Goal: Transaction & Acquisition: Obtain resource

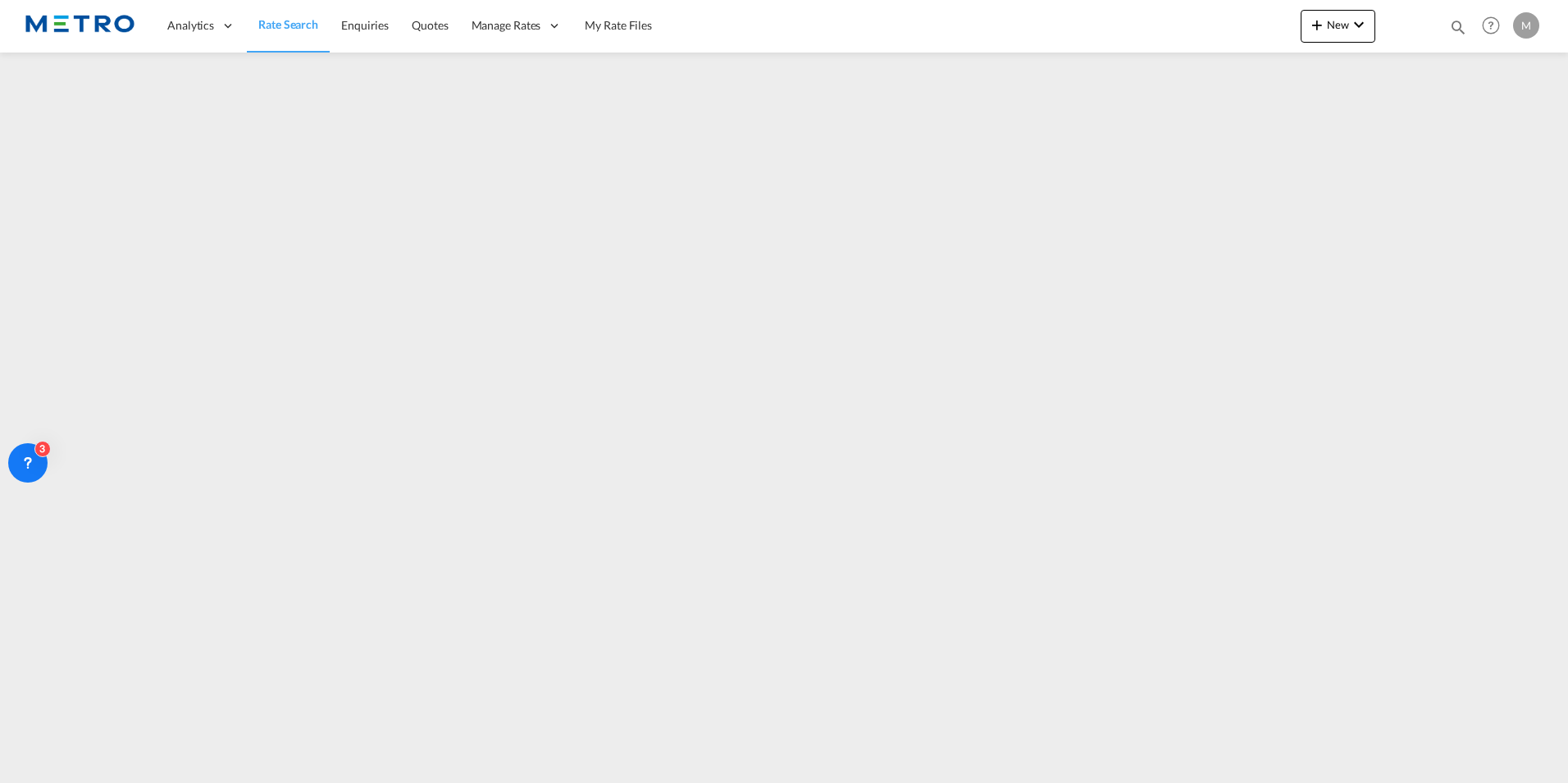
click at [270, 26] on span "Rate Search" at bounding box center [288, 24] width 60 height 14
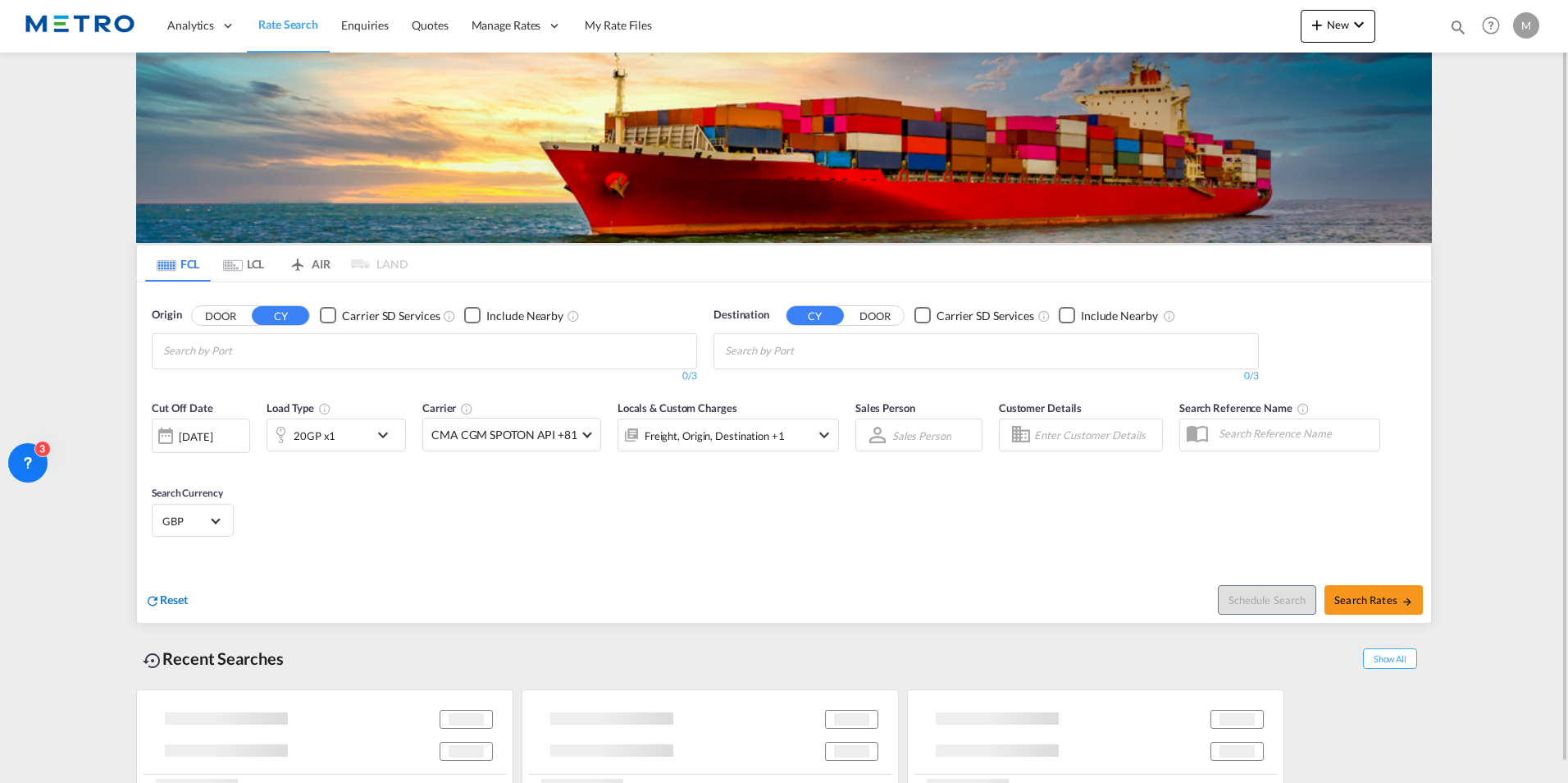
click at [169, 607] on div "Reset" at bounding box center [166, 601] width 43 height 18
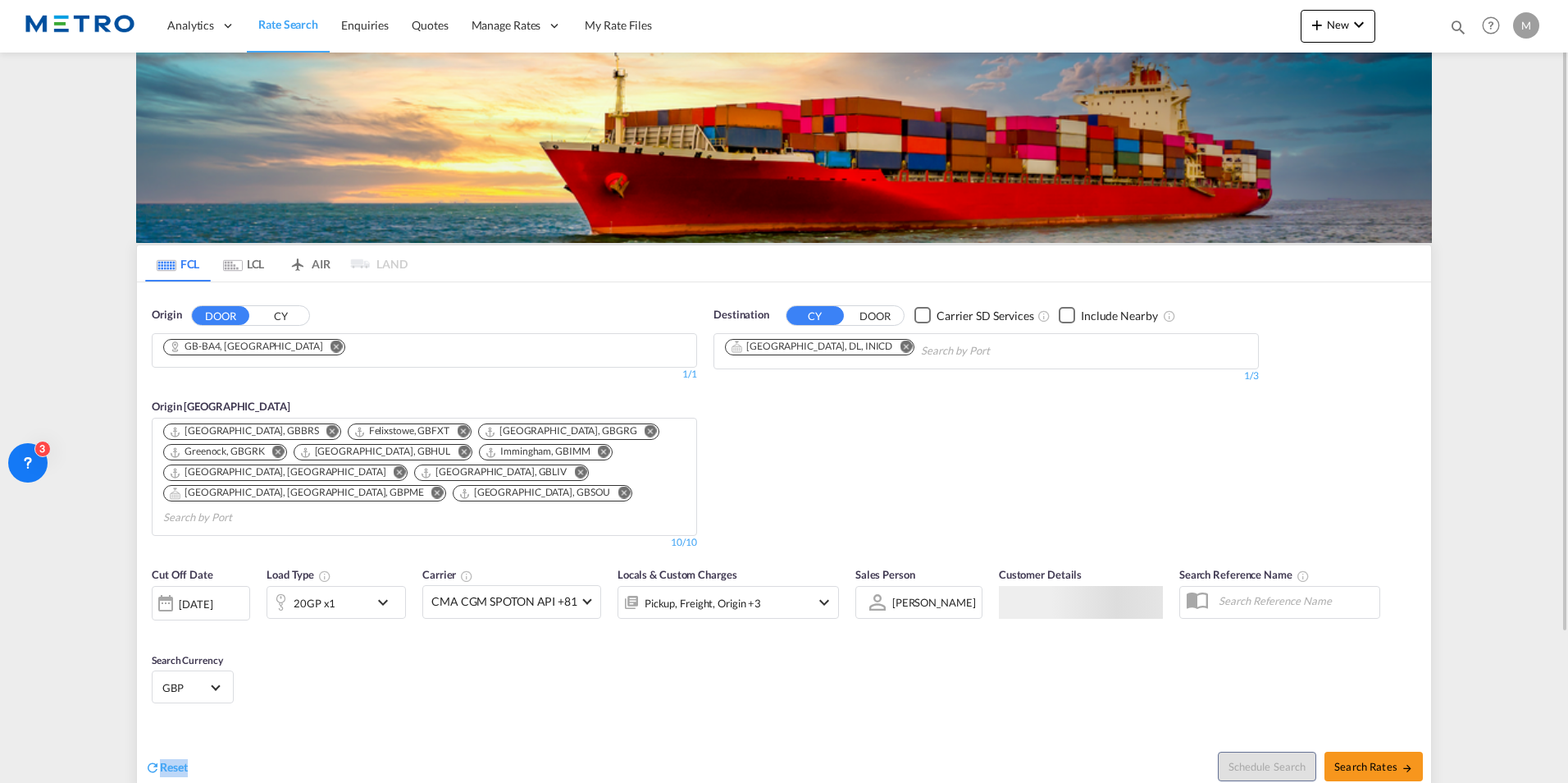
drag, startPoint x: 213, startPoint y: 677, endPoint x: 290, endPoint y: 745, distance: 102.7
click at [288, 746] on div "Cut Off Date [DATE] [DATE] Load Type 20GP x1 Carrier CMA CGM SPOTON API +81 Onl…" at bounding box center [784, 673] width 1294 height 231
drag, startPoint x: 290, startPoint y: 745, endPoint x: 514, endPoint y: 697, distance: 229.1
click at [514, 697] on div "Cut Off Date [DATE] [DATE] Load Type 20GP x1 Carrier CMA CGM SPOTON API +81 Onl…" at bounding box center [784, 638] width 1294 height 160
click at [170, 758] on div "Reset Schedule Search Search Rates" at bounding box center [784, 753] width 1294 height 72
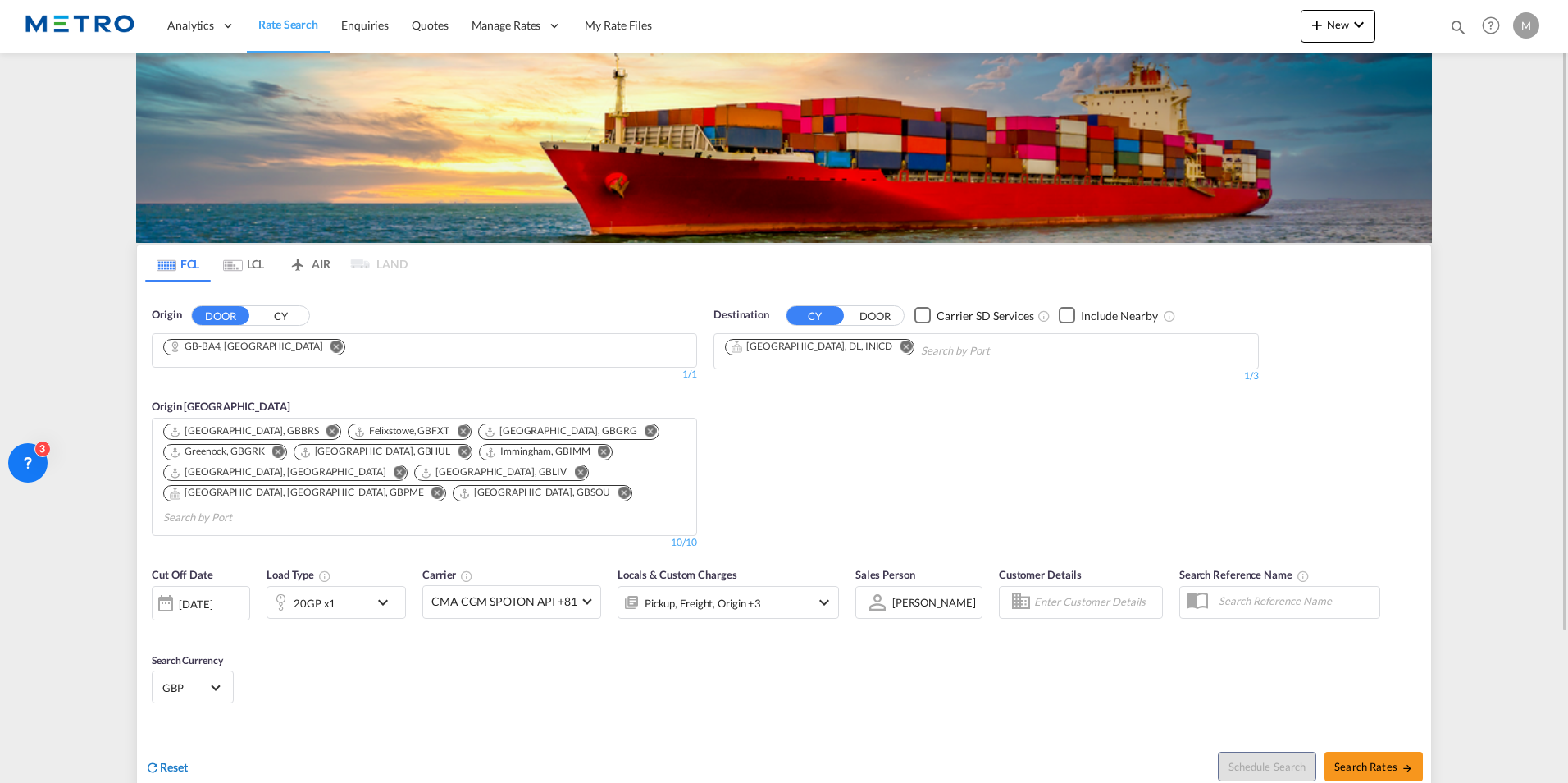
click at [177, 760] on span "Reset" at bounding box center [173, 767] width 28 height 14
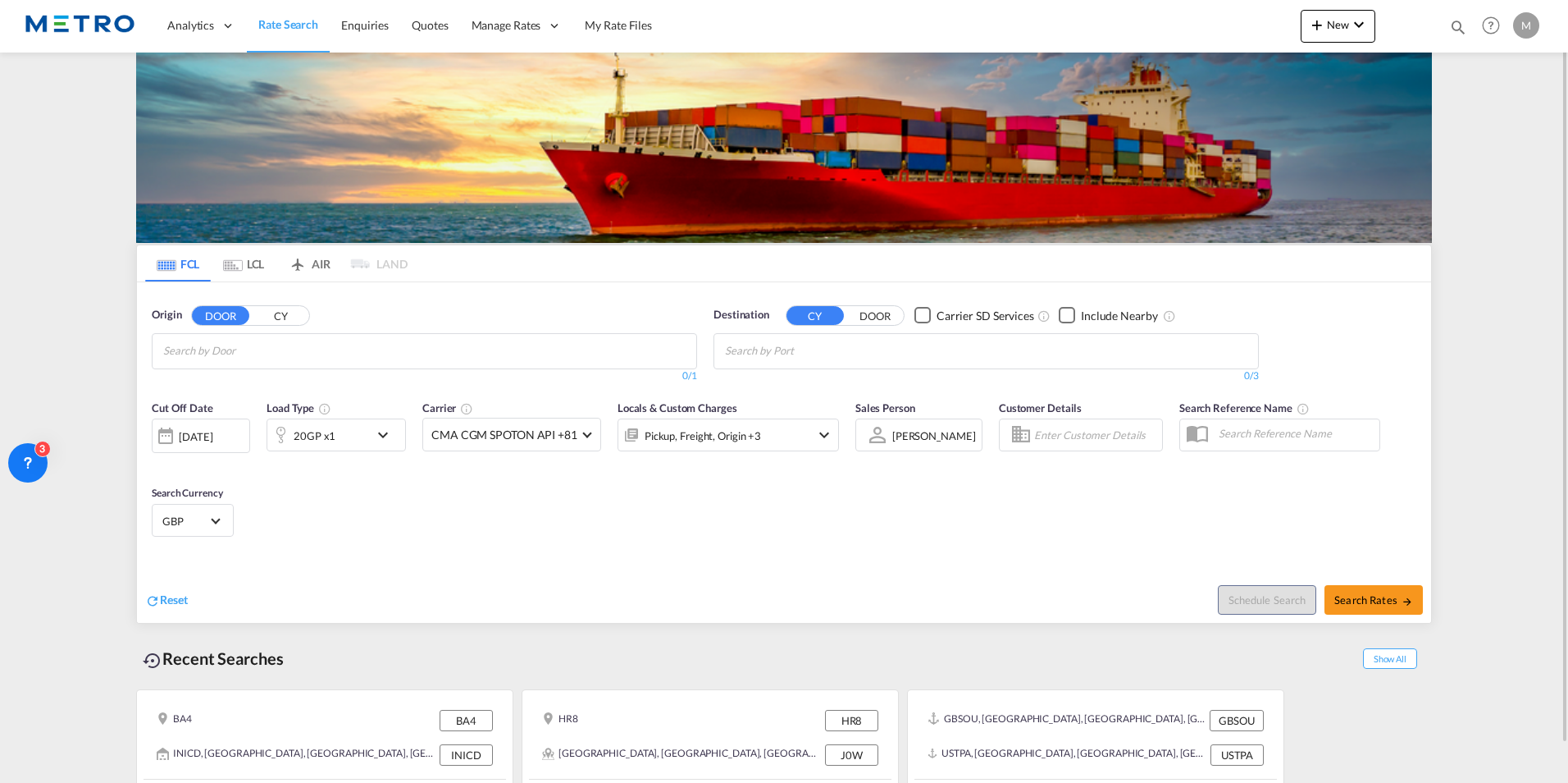
click at [241, 261] on md-icon "Use the left and right arrow keys to navigate between tabs" at bounding box center [233, 266] width 20 height 13
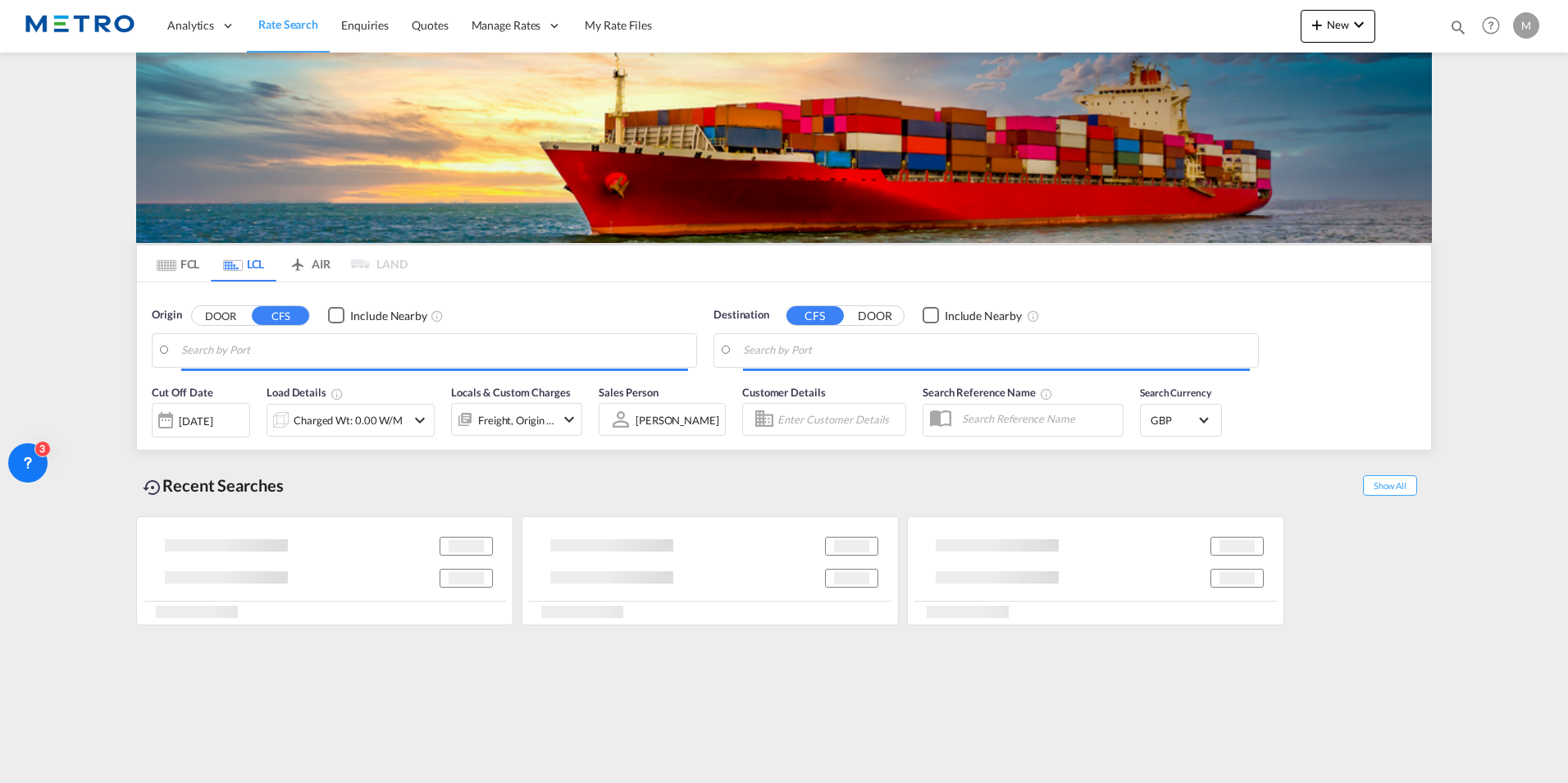
type input "GB-PR7, Chorley"
type input "Chattogram, BDCGP"
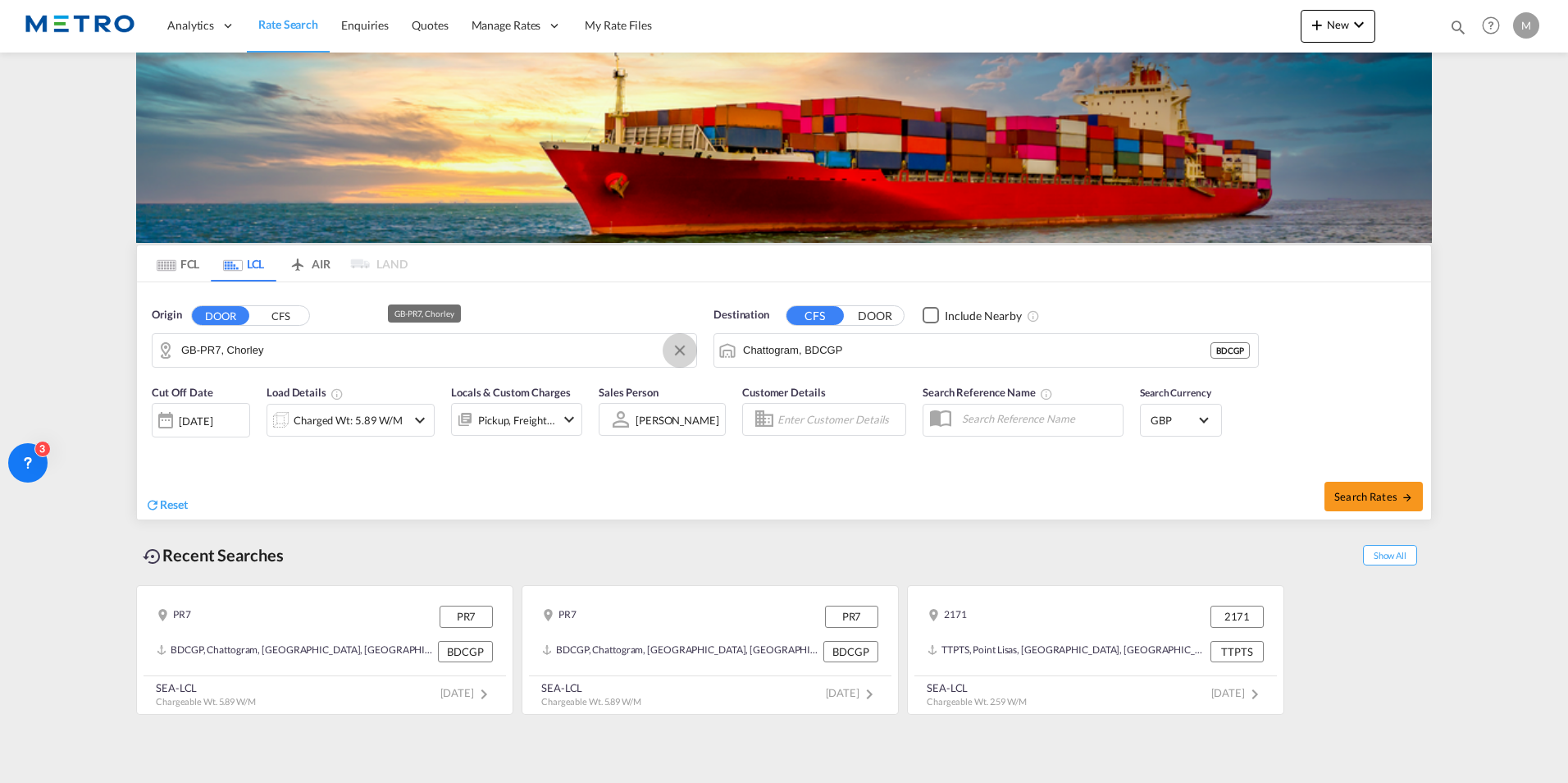
click at [683, 351] on button "Clear Input" at bounding box center [679, 350] width 24 height 24
drag, startPoint x: 1253, startPoint y: 351, endPoint x: 1207, endPoint y: 340, distance: 47.3
click at [1252, 351] on button "Clear Input" at bounding box center [1242, 350] width 24 height 24
click at [274, 324] on button "CFS" at bounding box center [280, 315] width 57 height 19
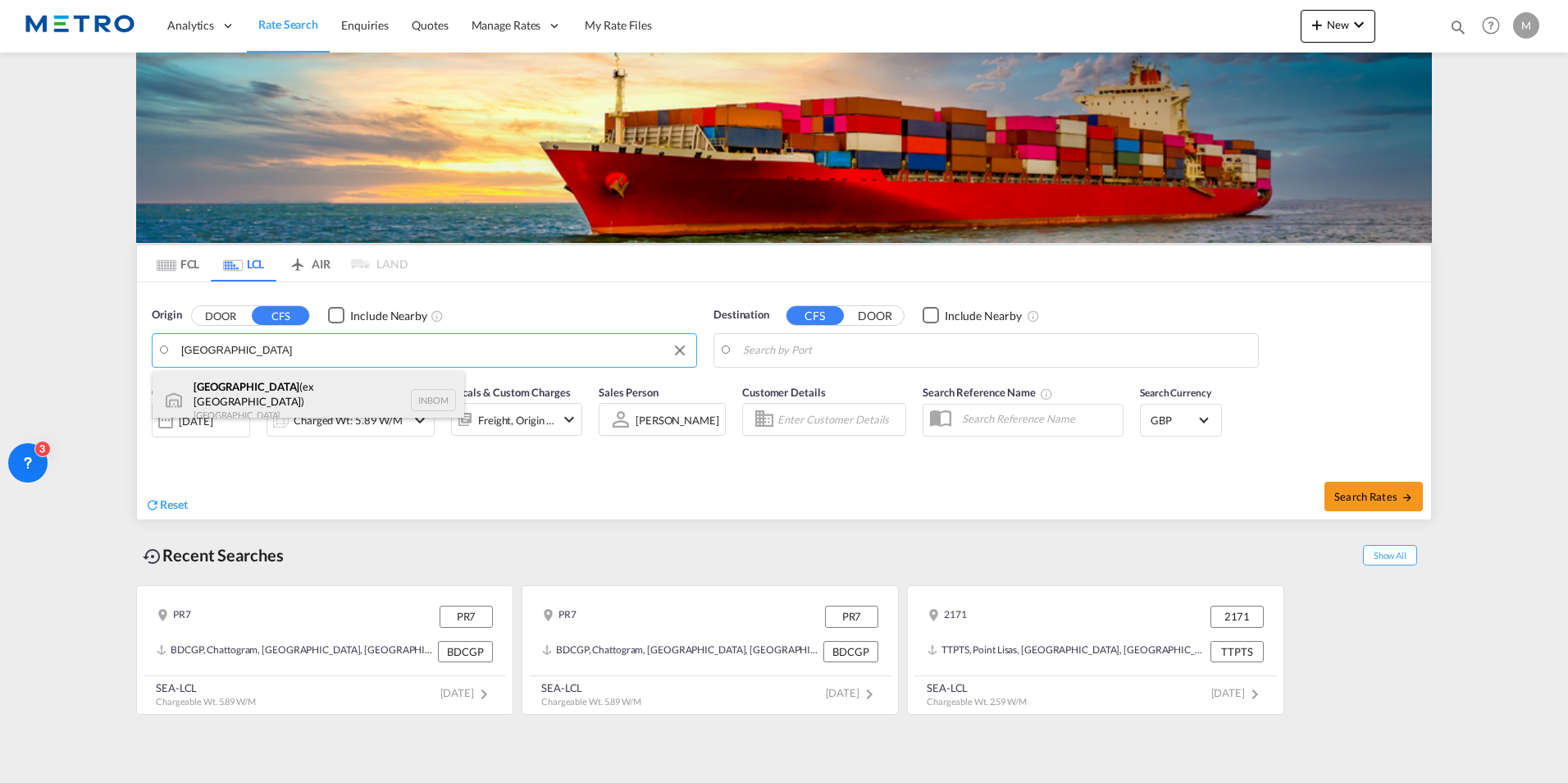
click at [378, 398] on div "[GEOGRAPHIC_DATA] (ex [GEOGRAPHIC_DATA]) [GEOGRAPHIC_DATA] INBOM" at bounding box center [308, 400] width 312 height 59
type input "[GEOGRAPHIC_DATA] (ex [GEOGRAPHIC_DATA]), INBOM"
click at [897, 314] on button "DOOR" at bounding box center [874, 315] width 57 height 19
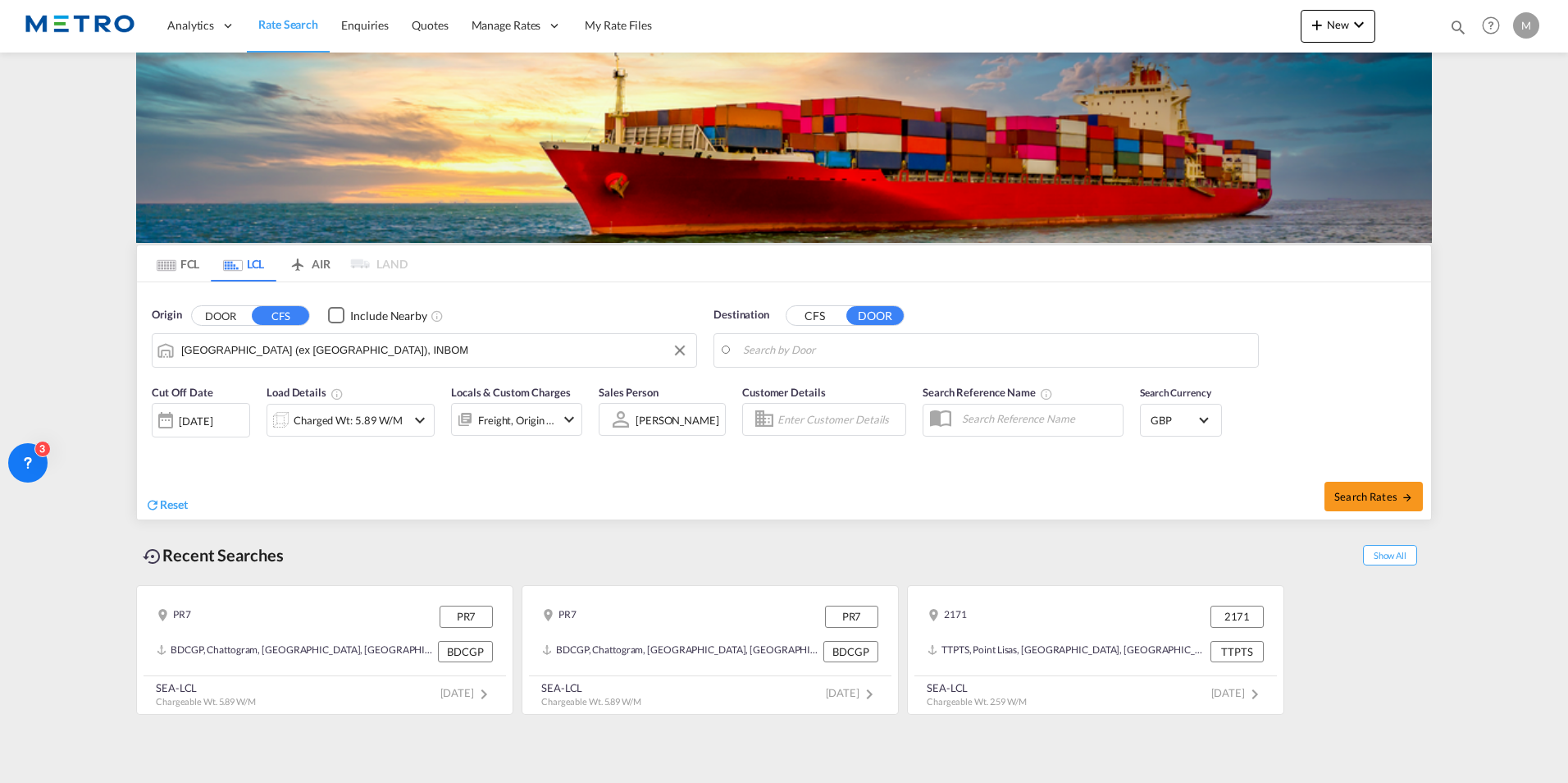
click at [858, 350] on input "Search by Door" at bounding box center [997, 350] width 507 height 24
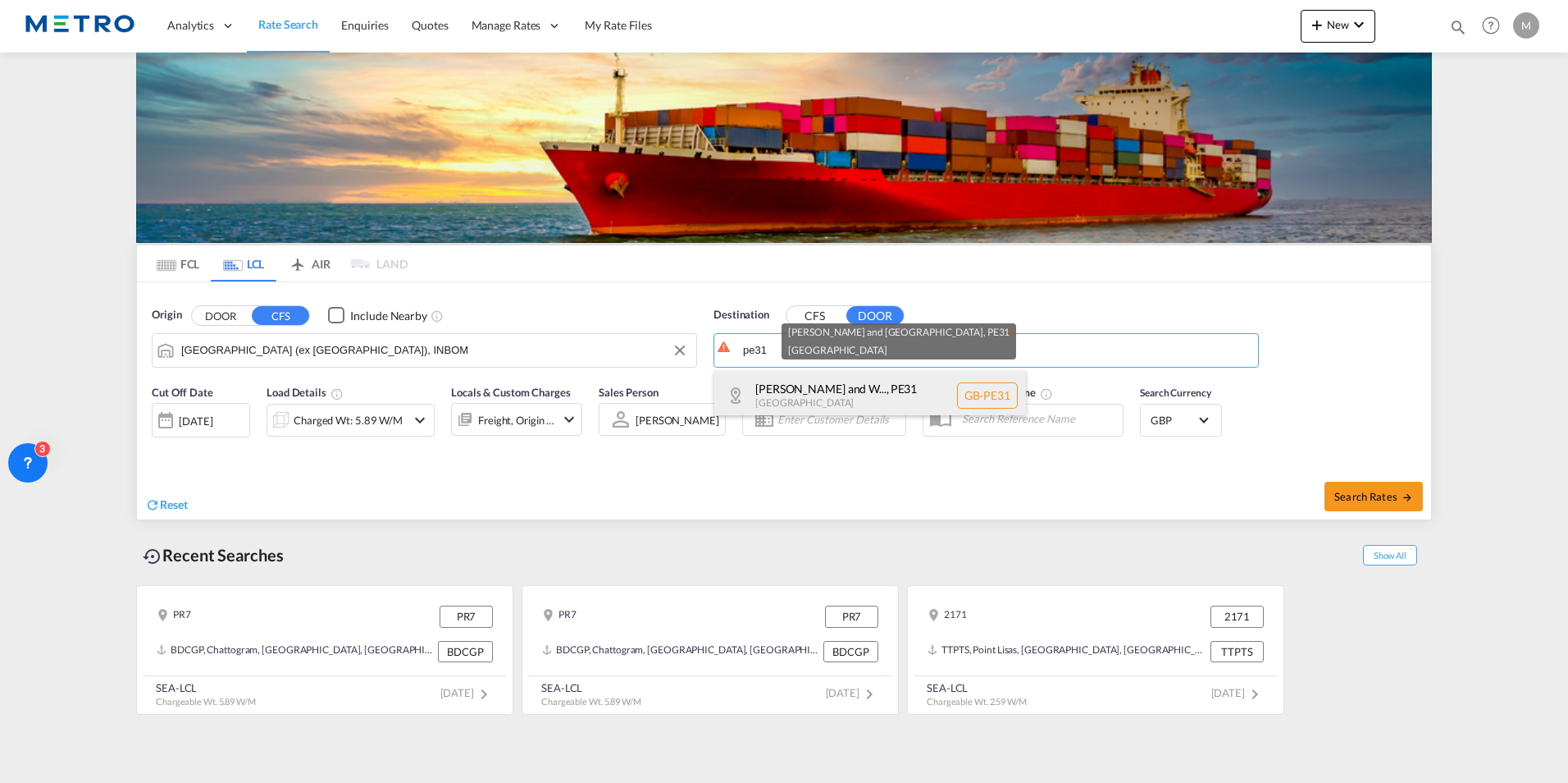
click at [836, 402] on div "[PERSON_NAME] and W... , PE31 [GEOGRAPHIC_DATA] [GEOGRAPHIC_DATA]-PE31" at bounding box center [871, 396] width 312 height 49
type input "GB-PE31, [PERSON_NAME] and [GEOGRAPHIC_DATA]"
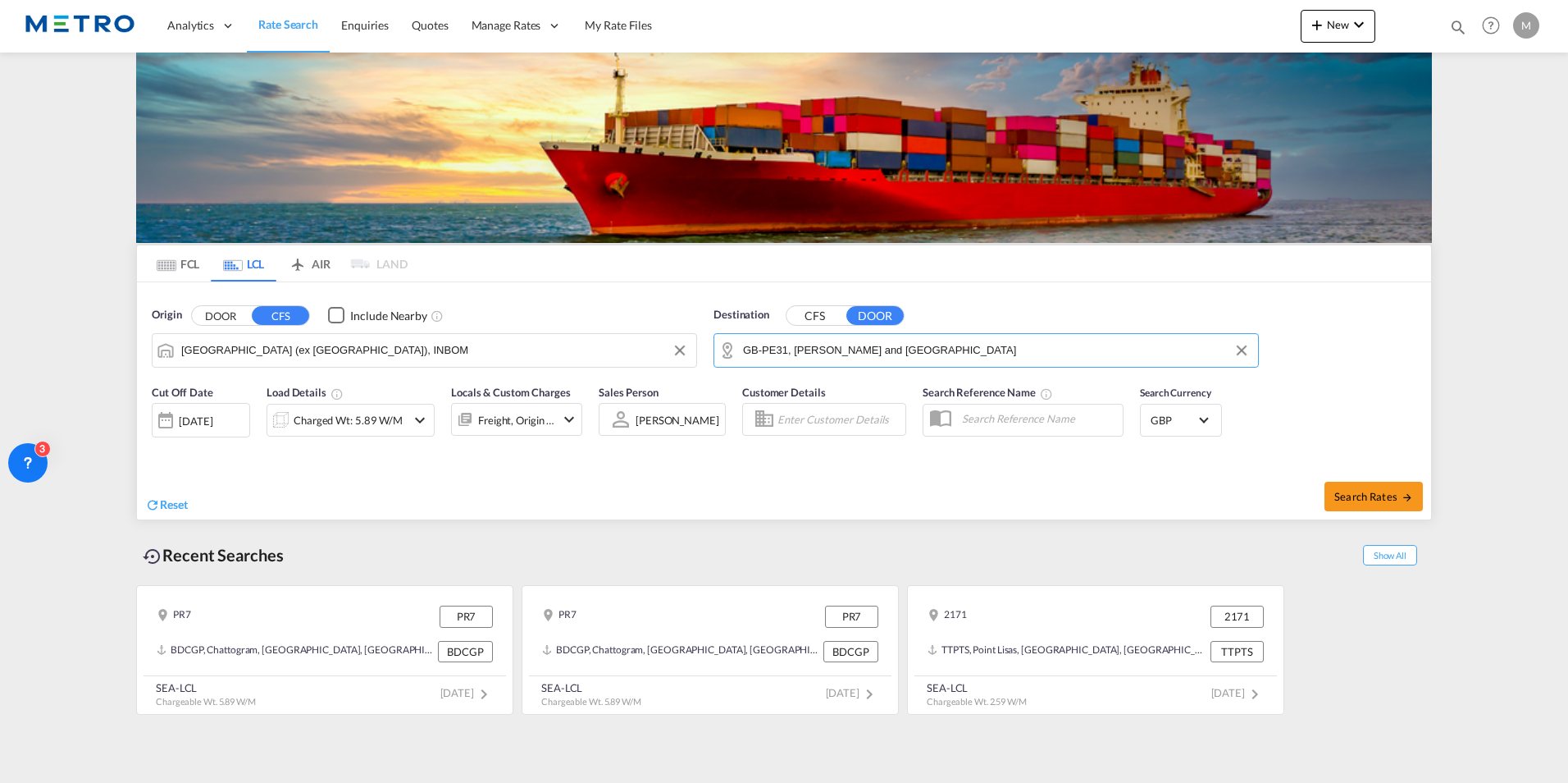
click at [373, 469] on div "Reset" at bounding box center [466, 492] width 643 height 45
click at [409, 419] on div "Charged Wt: 5.89 W/M" at bounding box center [350, 420] width 168 height 33
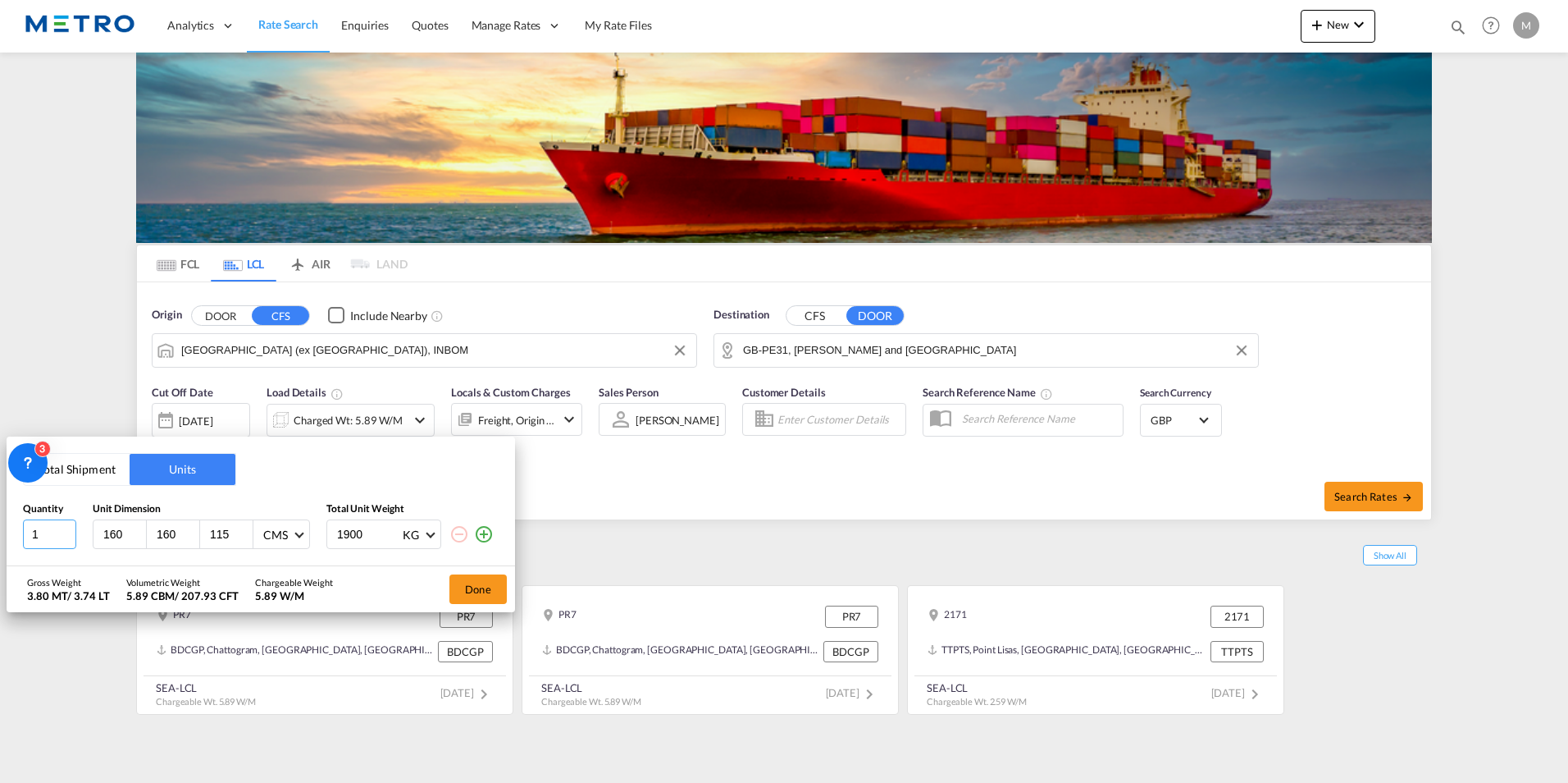
type input "1"
click at [63, 537] on input "1" at bounding box center [49, 534] width 54 height 30
click at [279, 540] on div "CMS" at bounding box center [275, 535] width 24 height 14
click at [293, 575] on div "Inches" at bounding box center [278, 574] width 32 height 16
drag, startPoint x: 124, startPoint y: 531, endPoint x: 45, endPoint y: 532, distance: 79.0
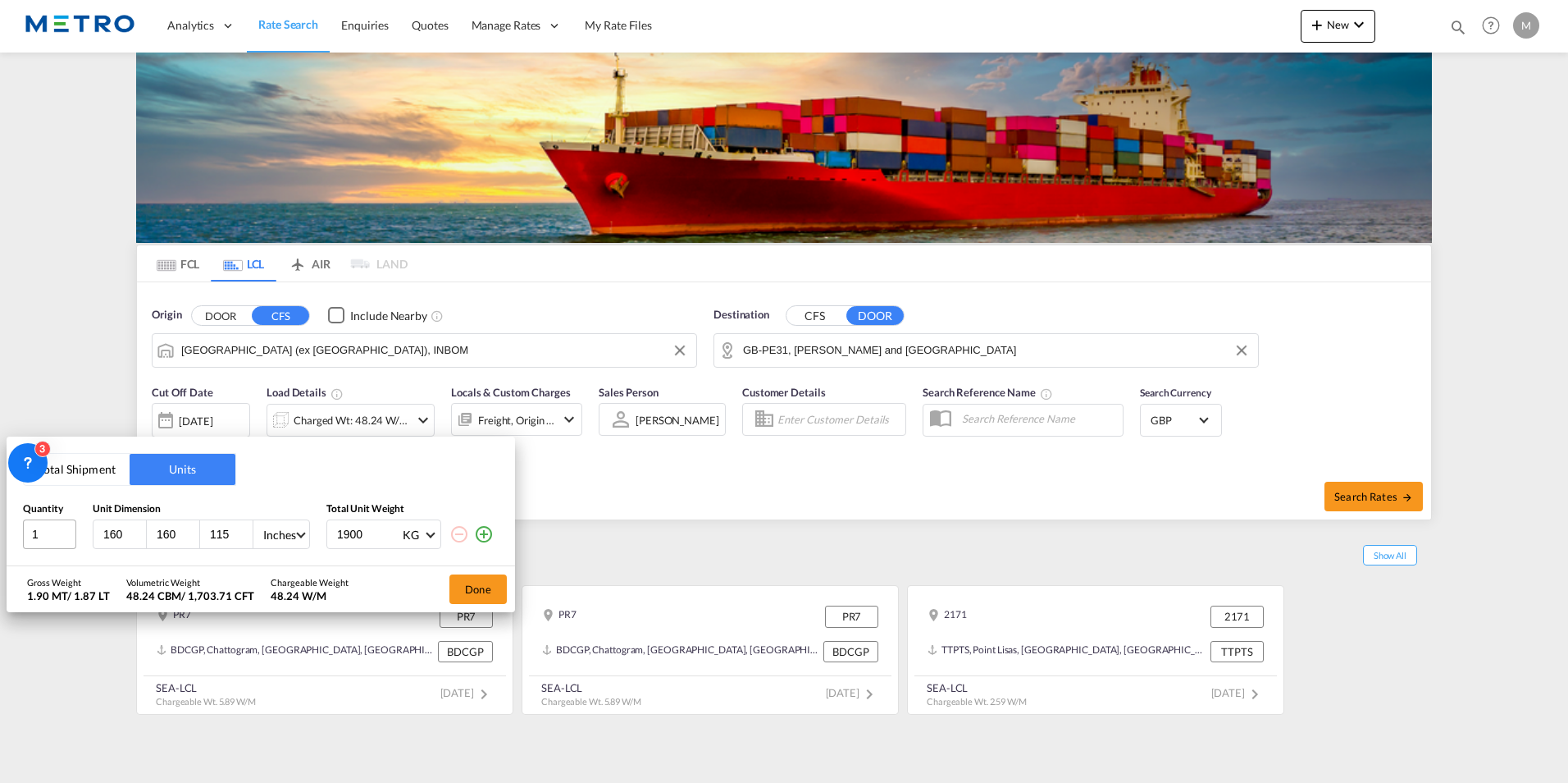
click at [45, 532] on div "1 160 160 115 Inches 1900 KG KG LB" at bounding box center [260, 534] width 476 height 30
type input "32"
type input "24"
type input "28"
drag, startPoint x: 369, startPoint y: 533, endPoint x: 311, endPoint y: 543, distance: 58.9
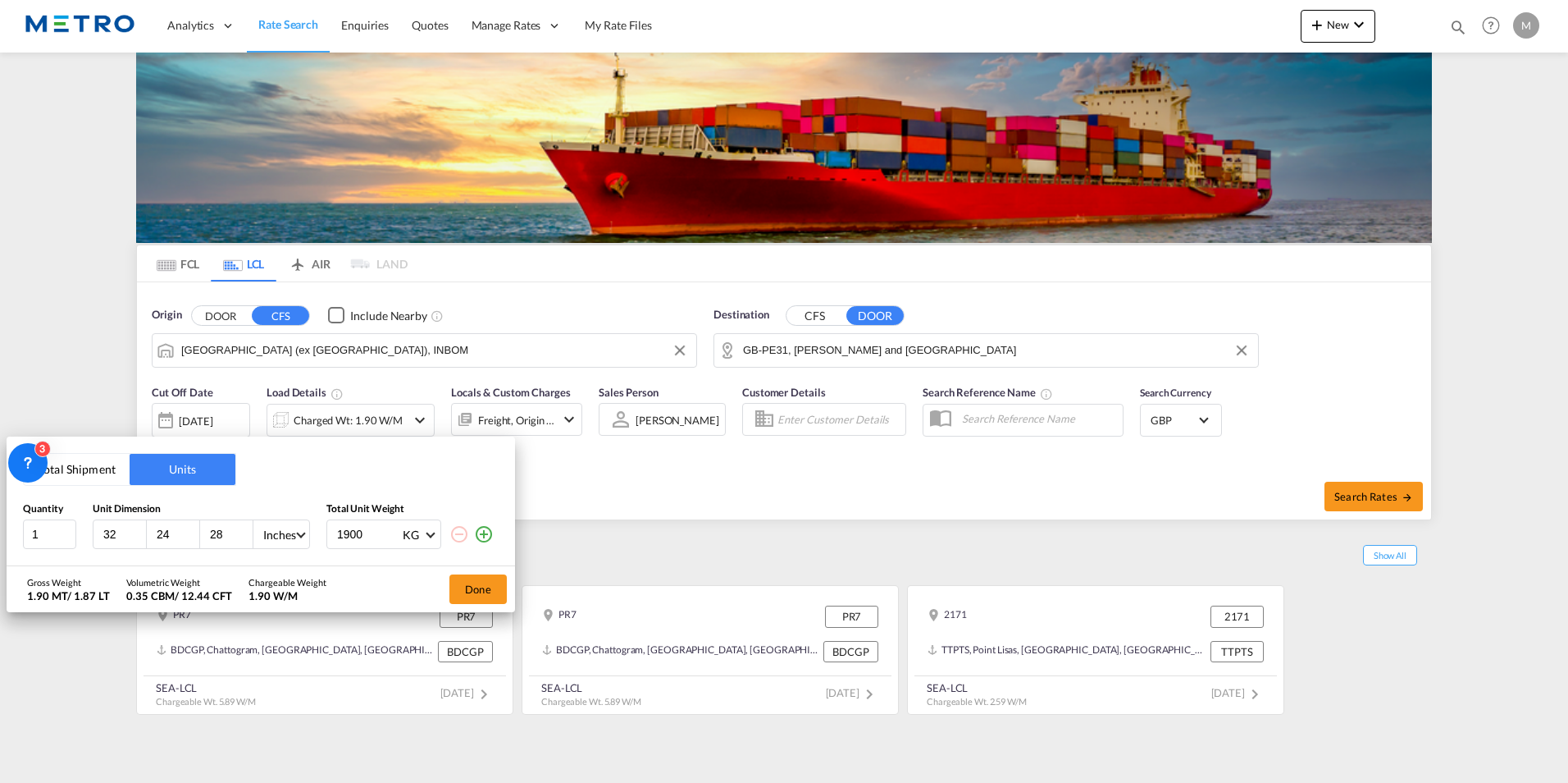
click at [311, 543] on div "1 32 24 28 Inches 1900 KG KG LB" at bounding box center [260, 534] width 476 height 30
type input "135"
click at [487, 536] on md-icon "icon-plus-circle-outline" at bounding box center [484, 534] width 20 height 20
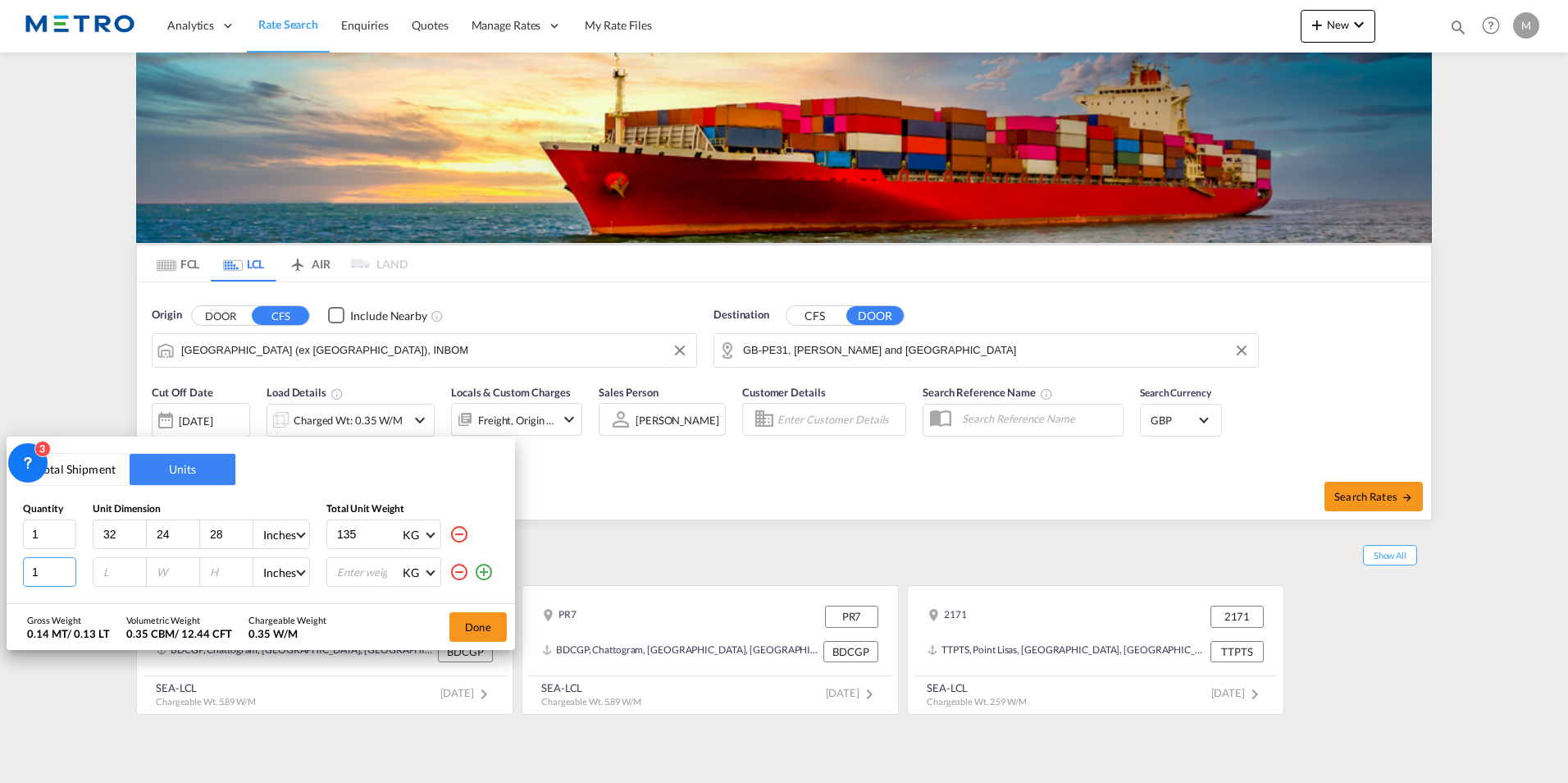
drag, startPoint x: 42, startPoint y: 575, endPoint x: -4, endPoint y: 580, distance: 46.3
click at [0, 580] on html "Analytics Reports Dashboard Rate Search Enquiries Quotes" at bounding box center [784, 391] width 1568 height 783
type input "2"
type input "32"
type input "24"
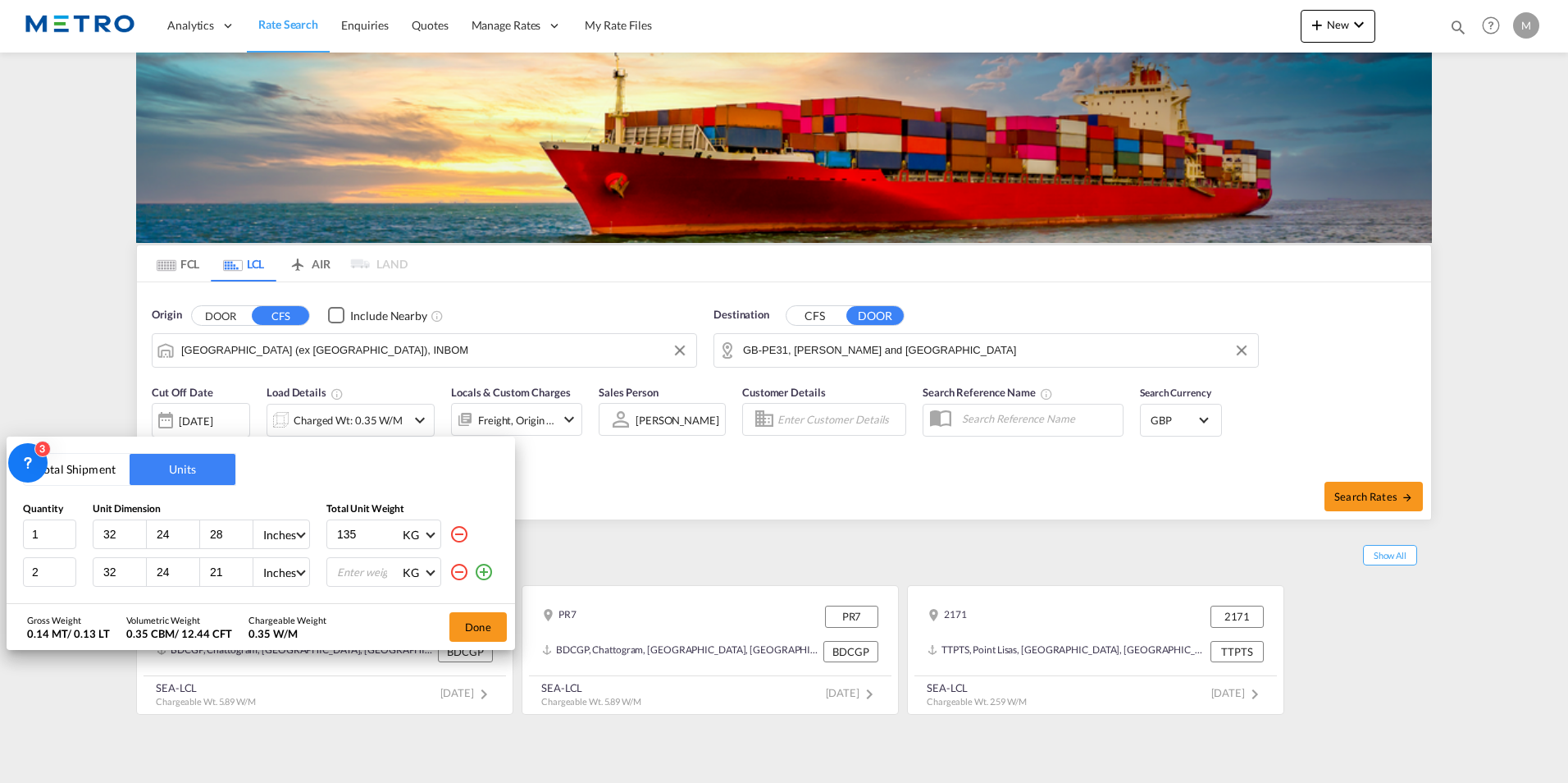
type input "21"
click at [376, 568] on input "number" at bounding box center [368, 572] width 65 height 28
type input "164"
click at [489, 570] on md-icon "icon-plus-circle-outline" at bounding box center [484, 573] width 20 height 20
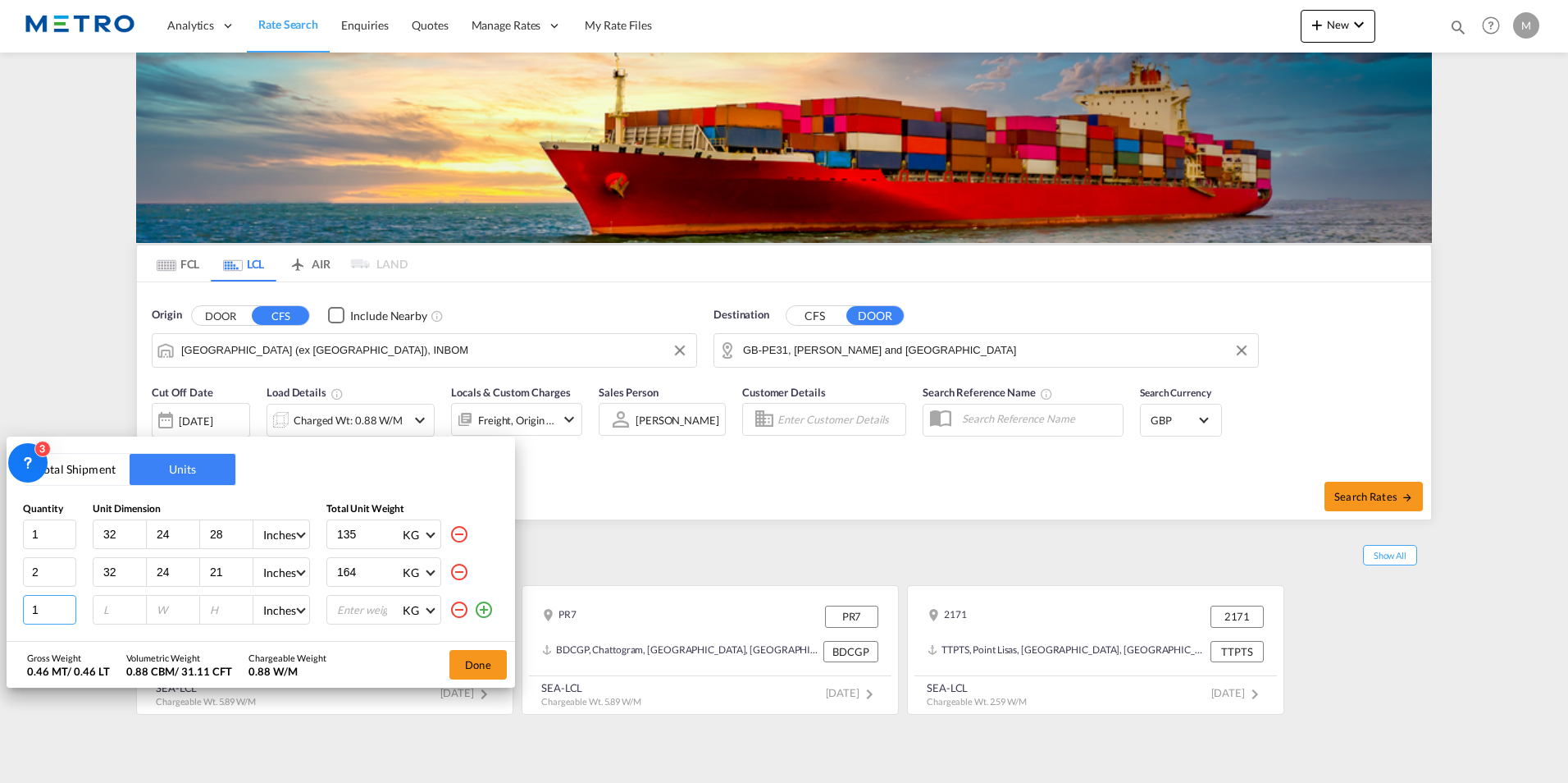
drag, startPoint x: 15, startPoint y: 619, endPoint x: 0, endPoint y: 638, distance: 24.2
click at [0, 636] on html "Analytics Reports Dashboard Rate Search Enquiries Quotes" at bounding box center [784, 391] width 1568 height 783
type input "3"
type input "32"
type input "24"
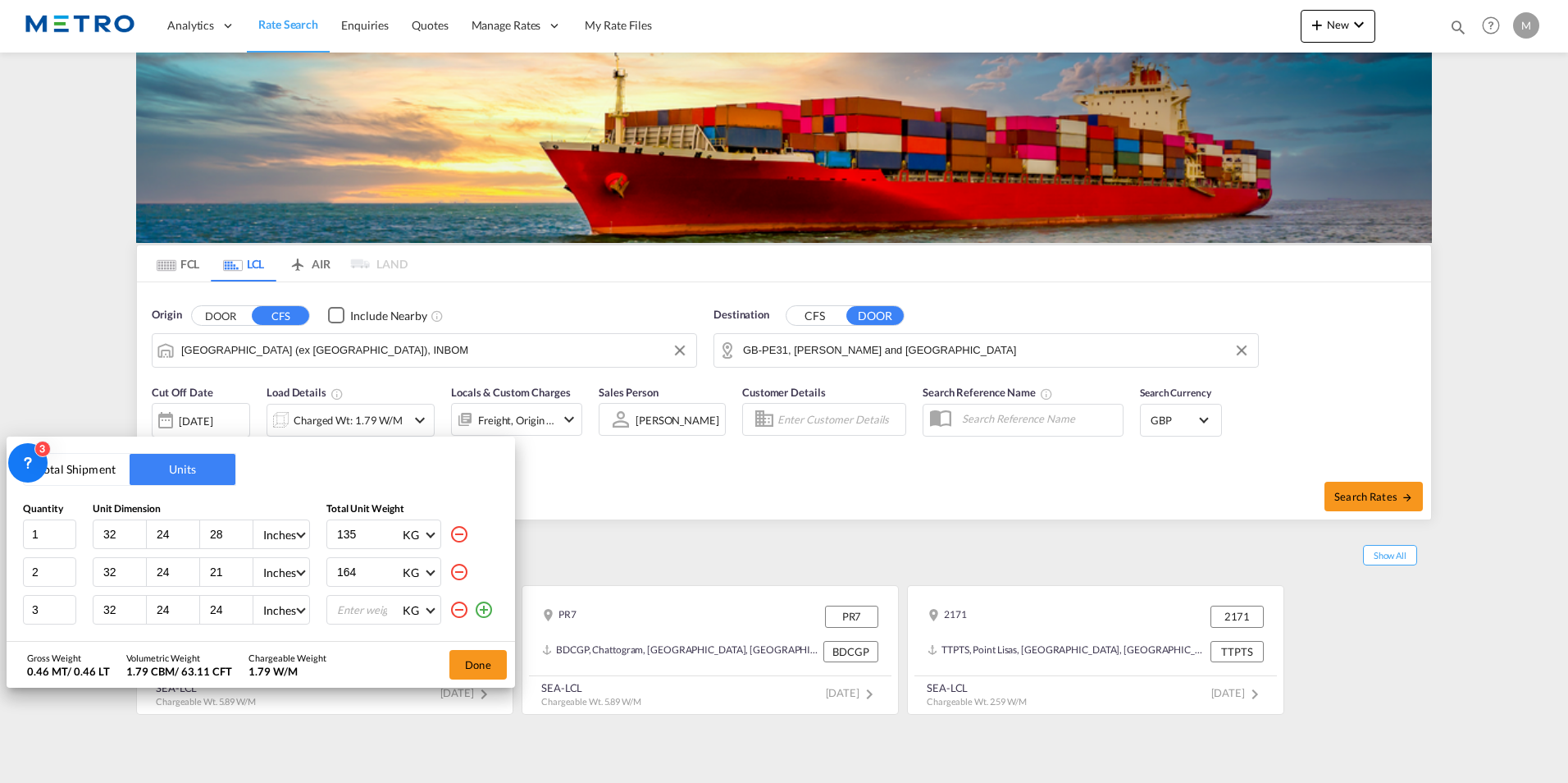
type input "2"
type input "12"
click at [365, 612] on input "number" at bounding box center [368, 610] width 65 height 28
type input "109"
click at [232, 606] on input "12" at bounding box center [230, 610] width 44 height 15
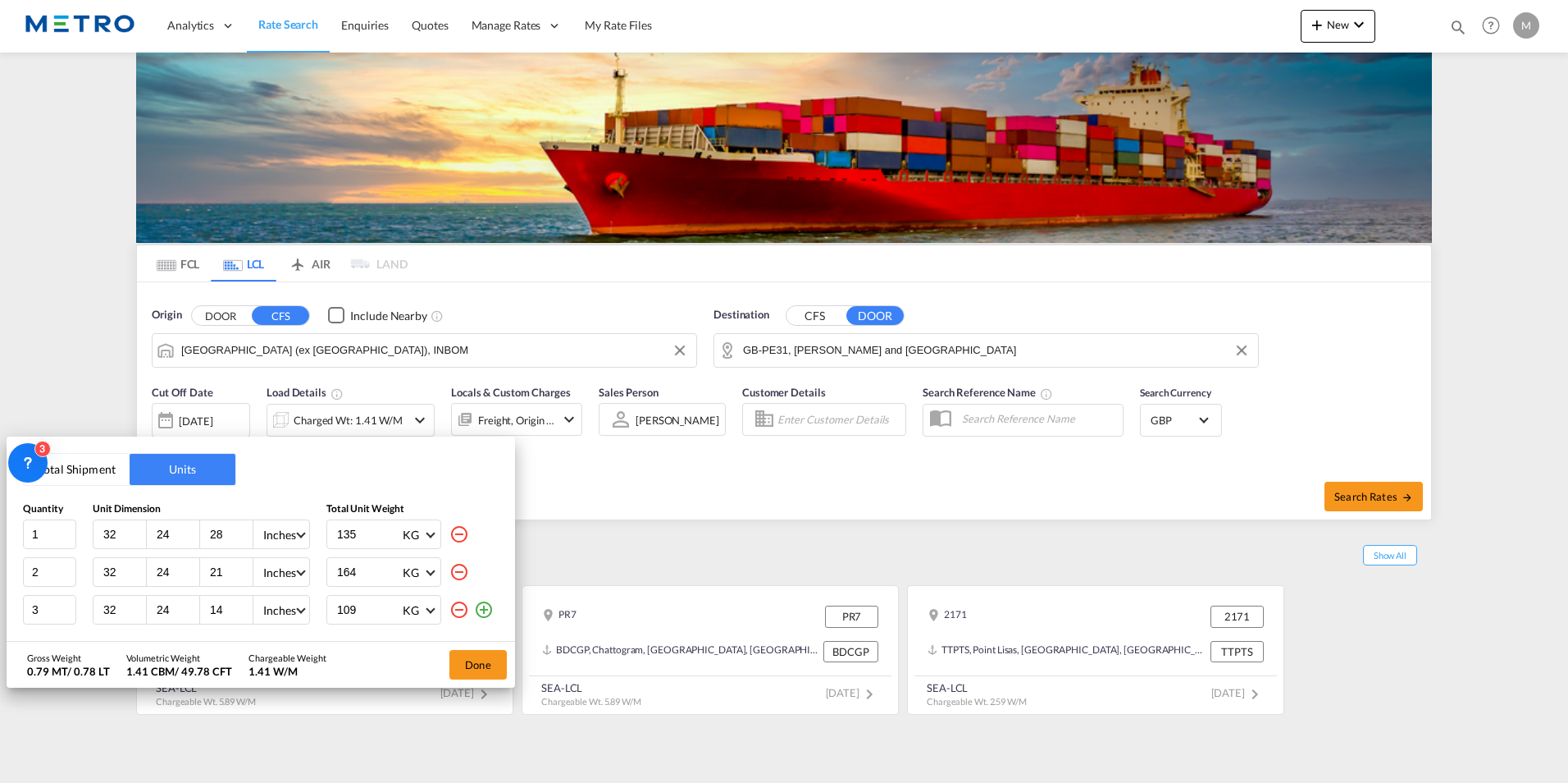
type input "14"
click at [375, 649] on div "Gross Weight 0.79 MT / 0.78 LT Volumetric Weight 1.41 CBM / 49.78 CFT Chargeabl…" at bounding box center [260, 664] width 509 height 46
click at [481, 660] on button "Done" at bounding box center [478, 664] width 57 height 30
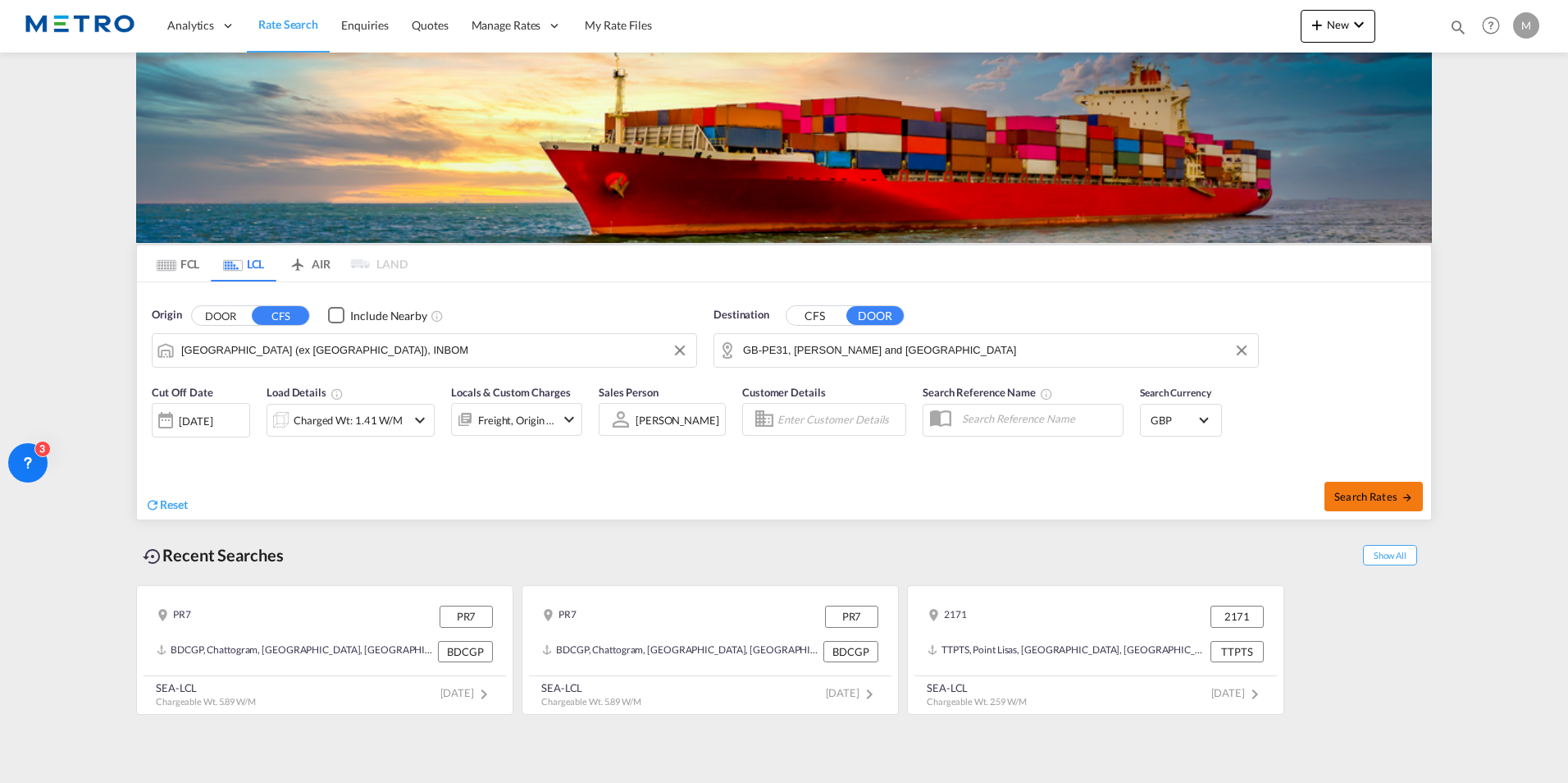
click at [1397, 494] on span "Search Rates" at bounding box center [1374, 496] width 79 height 13
type input "INBOM to PE31 / [DATE]"
